Goal: Find specific page/section: Find specific page/section

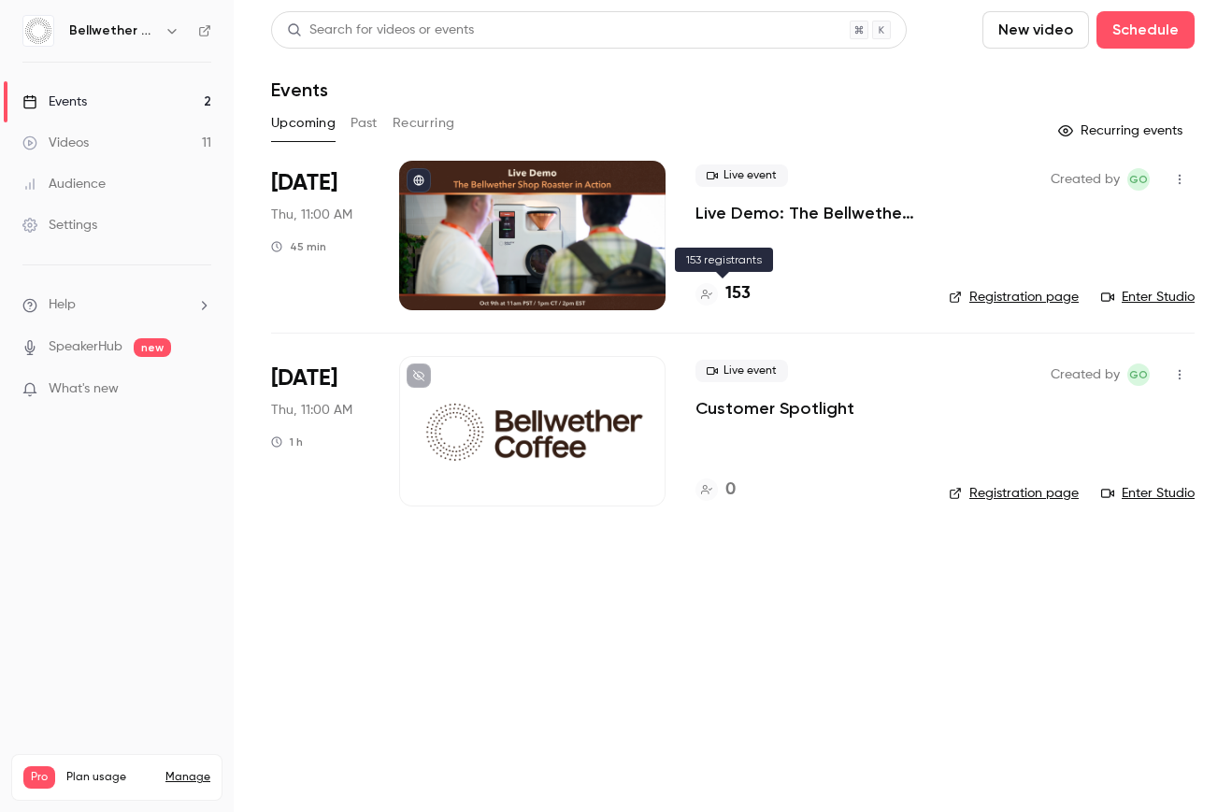
click at [741, 292] on h4 "153" at bounding box center [737, 293] width 25 height 25
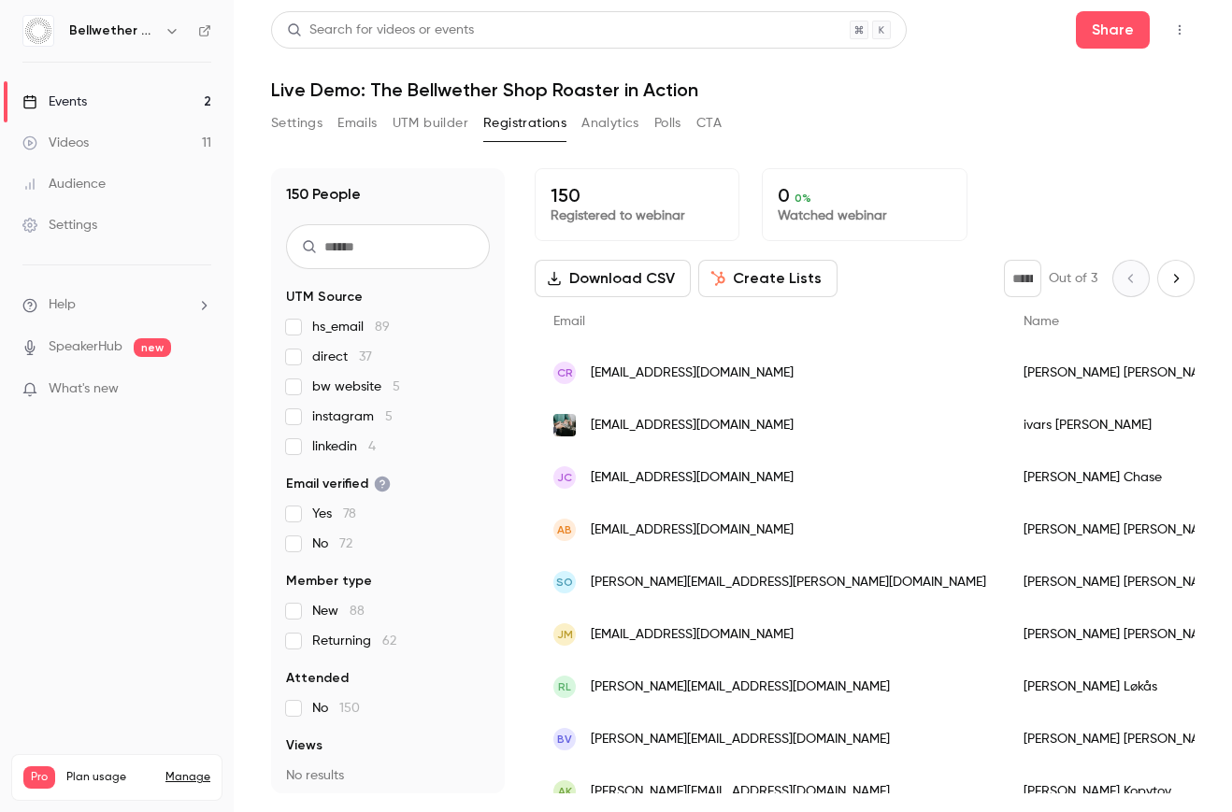
click at [279, 120] on button "Settings" at bounding box center [296, 123] width 51 height 30
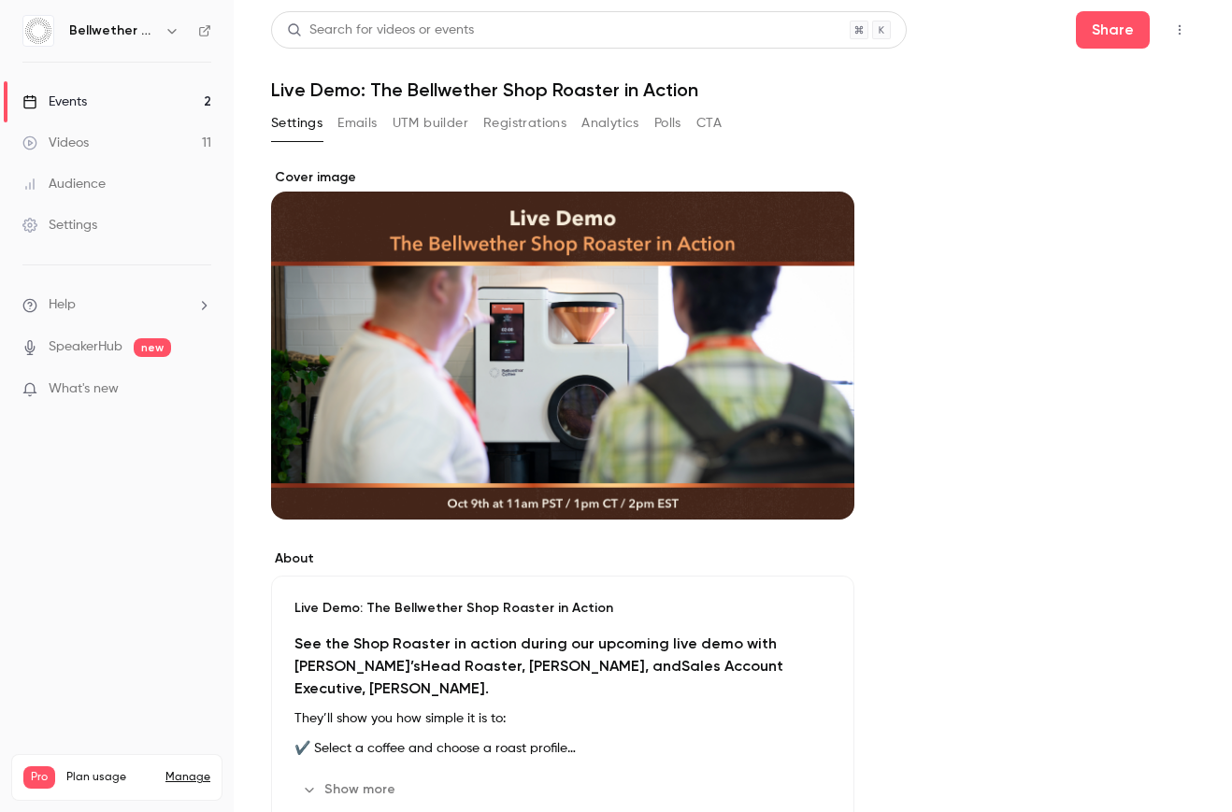
click at [139, 93] on link "Events 2" at bounding box center [117, 101] width 234 height 41
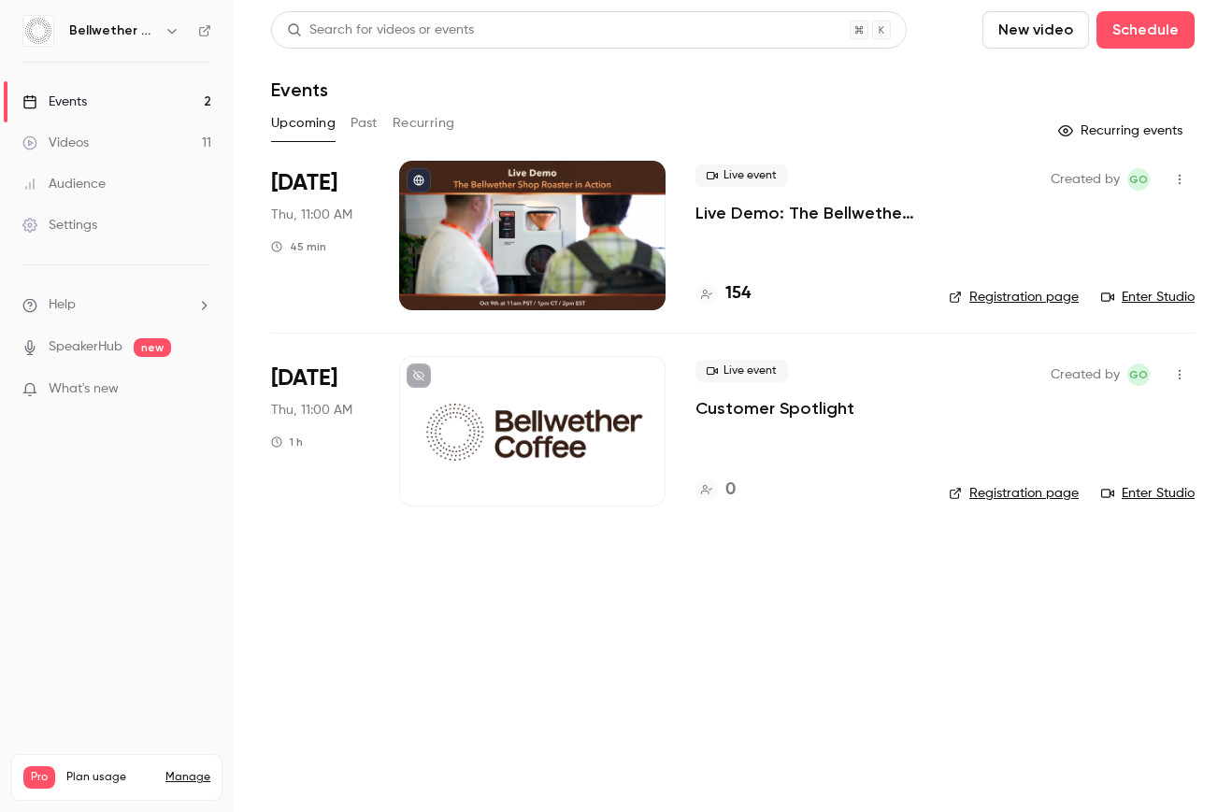
click at [362, 128] on button "Past" at bounding box center [363, 123] width 27 height 30
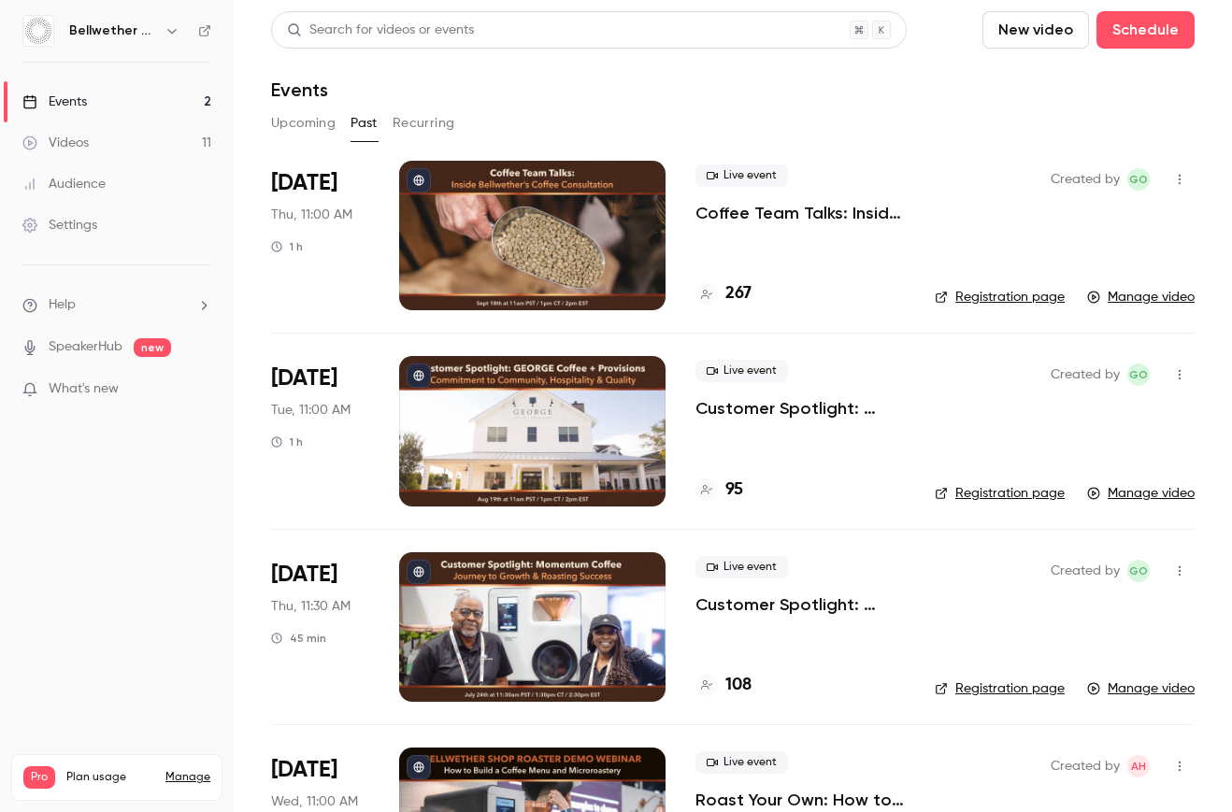
click at [320, 128] on button "Upcoming" at bounding box center [303, 123] width 64 height 30
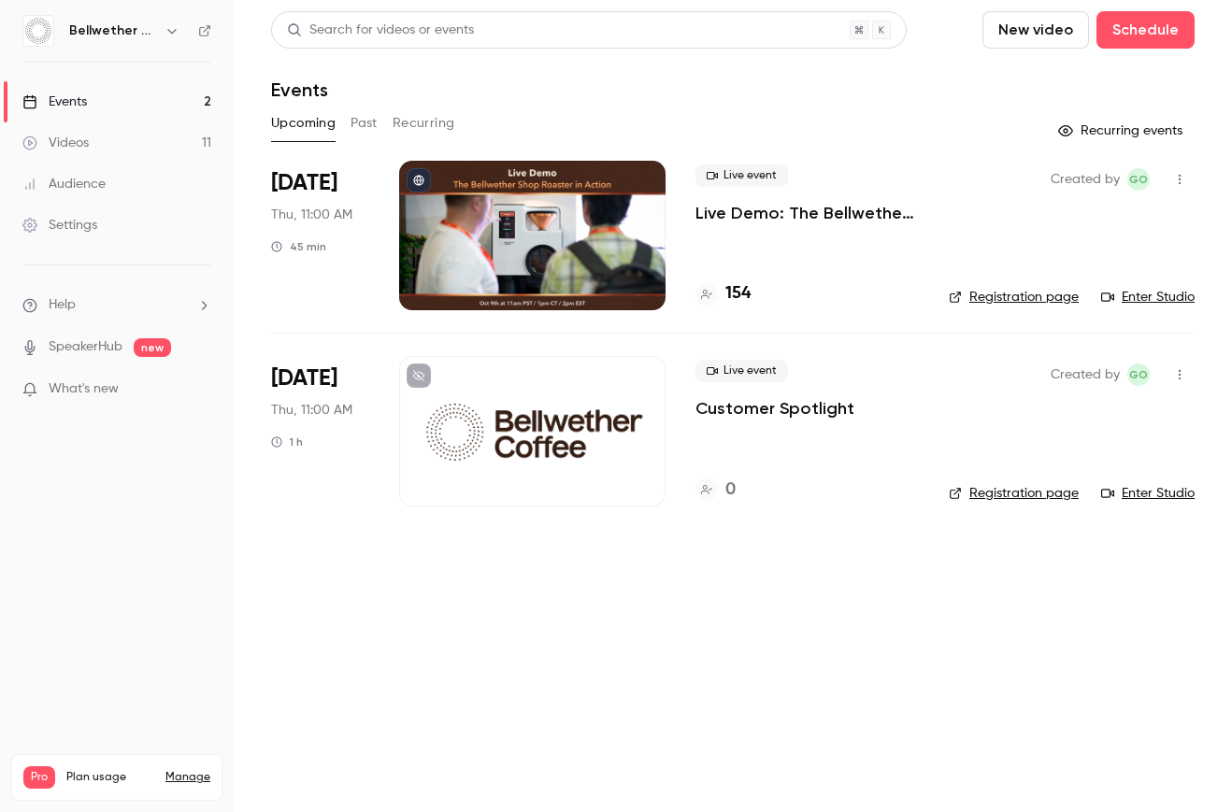
click at [594, 225] on div at bounding box center [532, 236] width 266 height 150
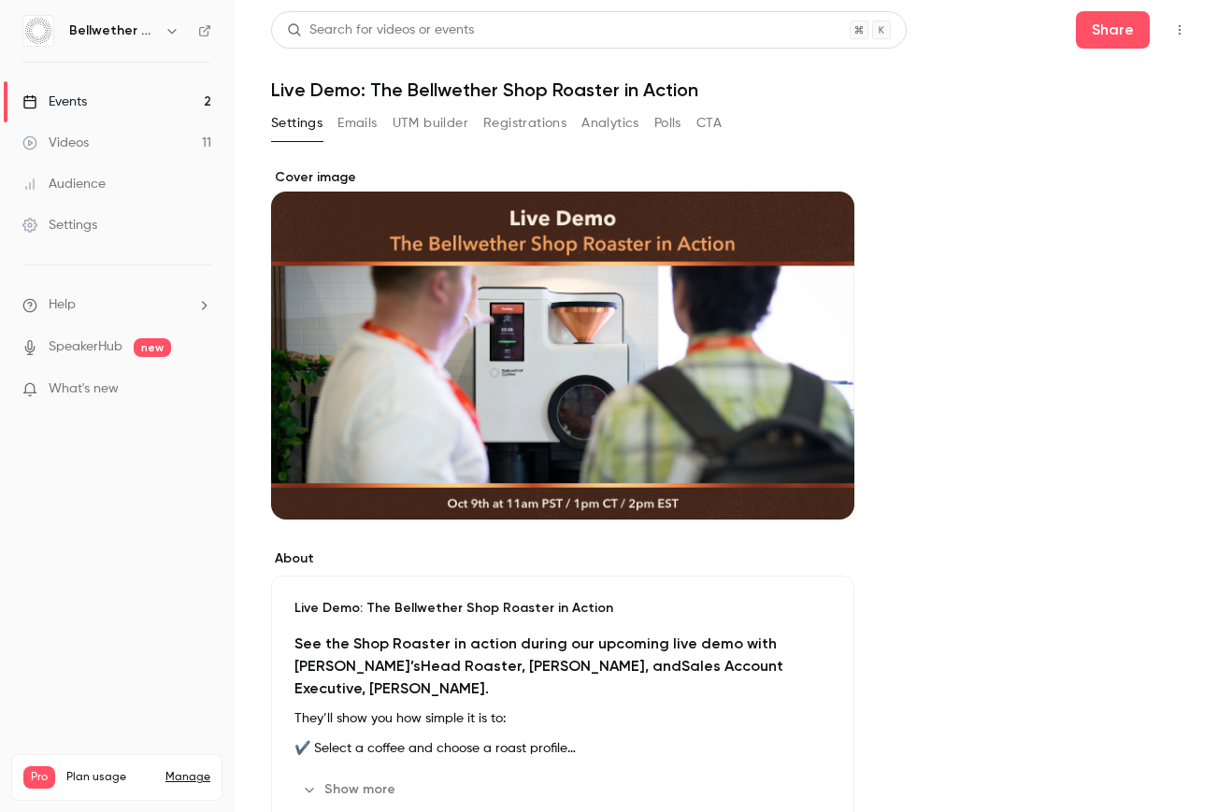
click at [408, 126] on button "UTM builder" at bounding box center [430, 123] width 76 height 30
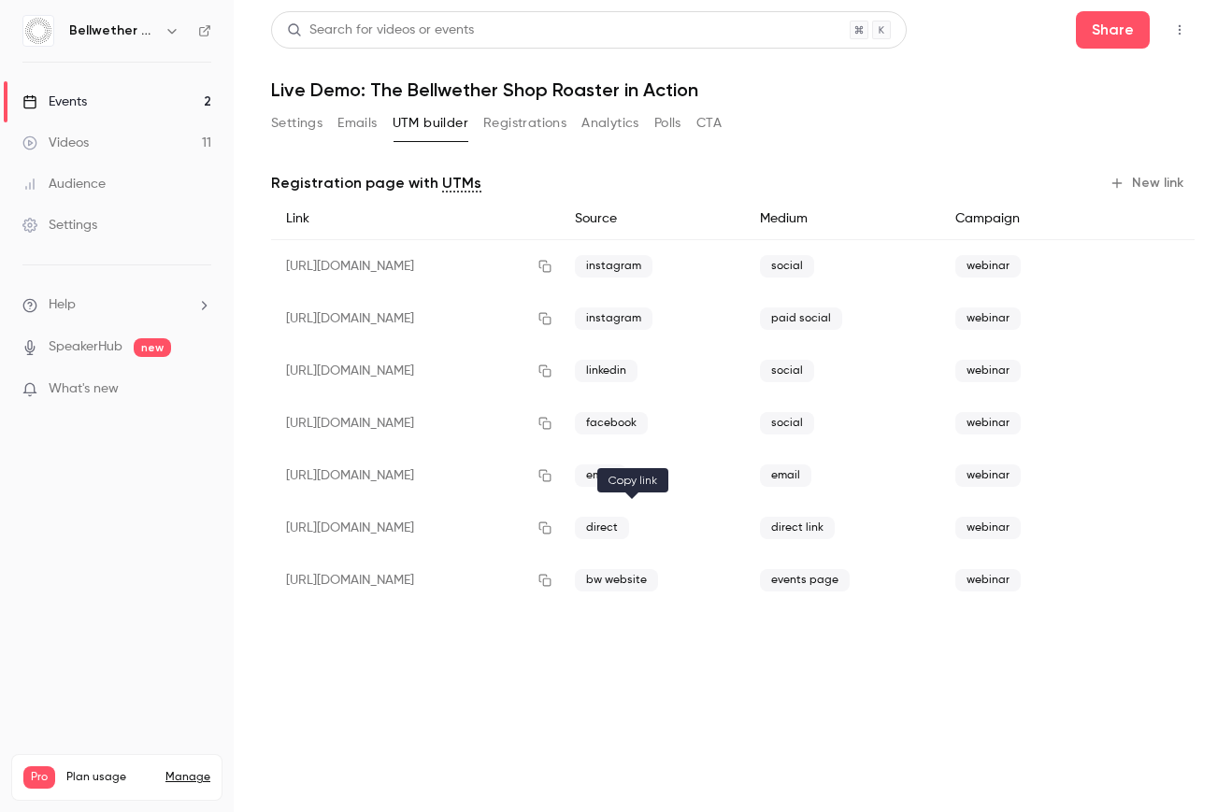
click at [552, 527] on icon "button" at bounding box center [544, 527] width 15 height 13
click at [109, 97] on link "Events 2" at bounding box center [117, 101] width 234 height 41
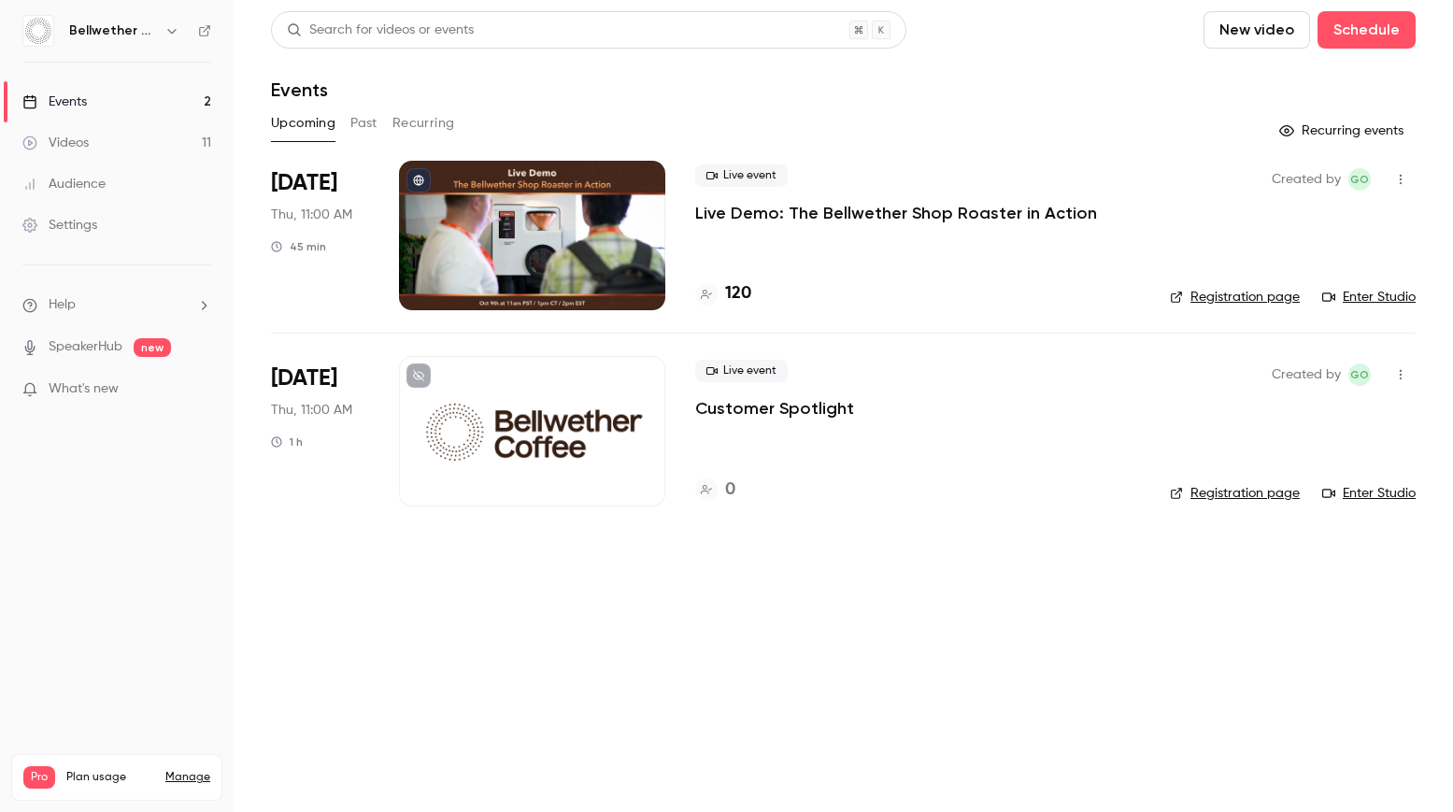
click at [539, 121] on div "Upcoming Past Recurring" at bounding box center [843, 123] width 1145 height 30
click at [362, 124] on button "Past" at bounding box center [363, 123] width 27 height 30
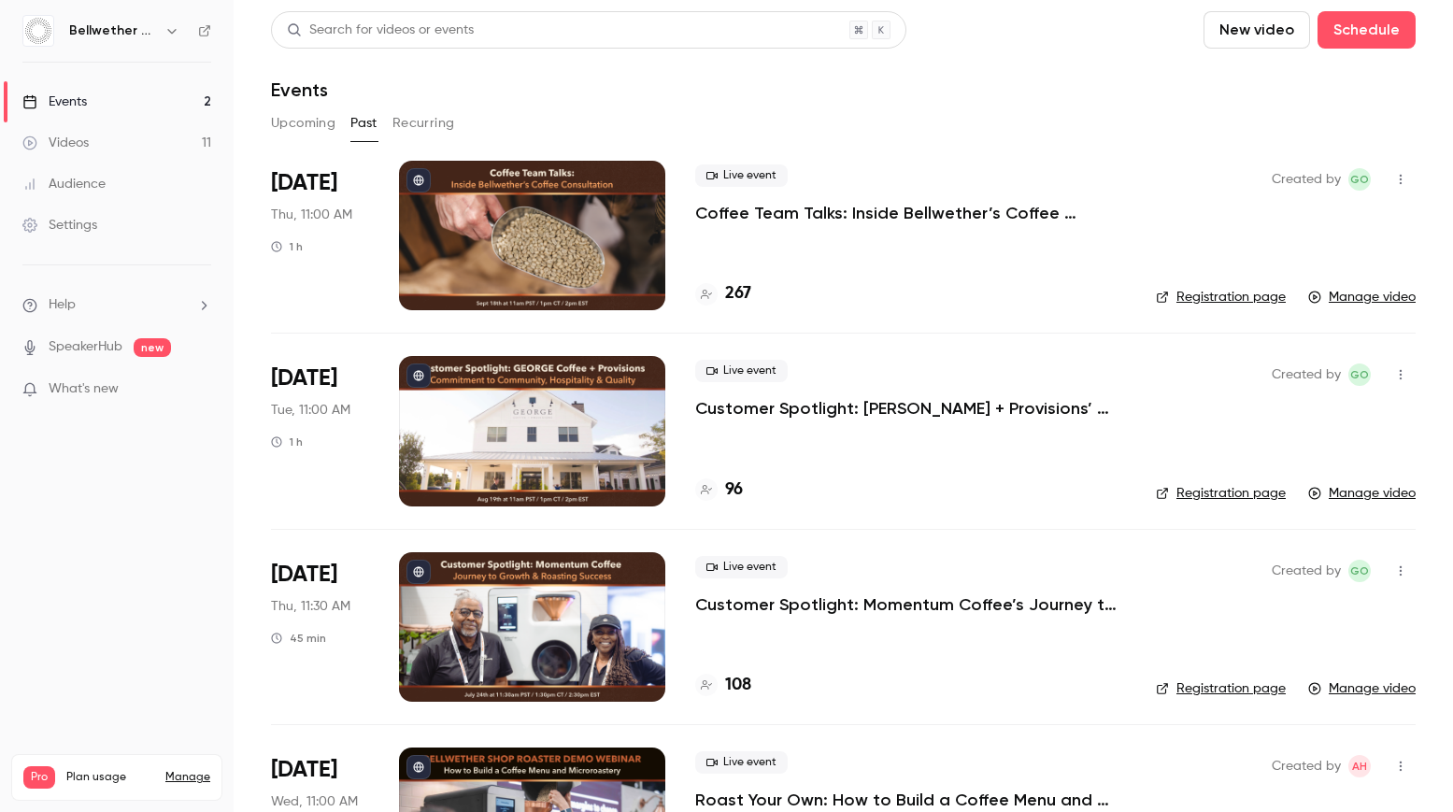
click at [159, 99] on link "Events 2" at bounding box center [117, 101] width 234 height 41
